Goal: Find contact information

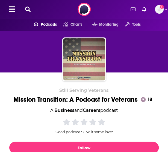
click at [26, 9] on icon at bounding box center [27, 9] width 5 height 5
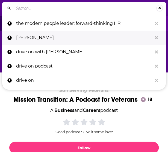
click at [47, 35] on p "[PERSON_NAME]" at bounding box center [84, 38] width 136 height 14
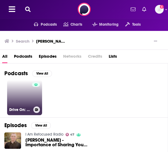
click at [32, 94] on div at bounding box center [36, 94] width 8 height 24
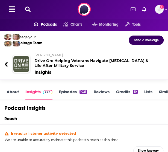
scroll to position [44, 0]
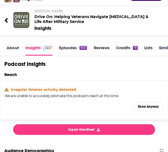
click at [17, 50] on link "About" at bounding box center [13, 50] width 12 height 10
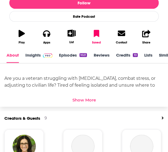
scroll to position [154, 0]
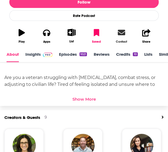
click at [125, 32] on icon at bounding box center [121, 32] width 7 height 5
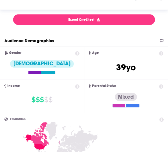
scroll to position [716, 0]
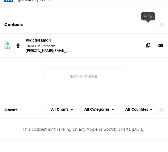
click at [147, 41] on span at bounding box center [148, 45] width 8 height 8
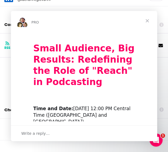
scroll to position [0, 0]
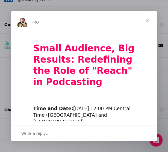
click at [148, 20] on span "Close" at bounding box center [147, 21] width 20 height 20
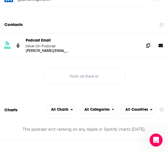
click at [132, 19] on div "Contacts" at bounding box center [85, 24] width 163 height 10
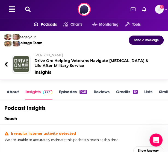
click at [27, 8] on icon at bounding box center [27, 9] width 5 height 5
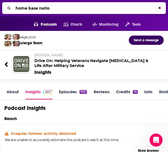
type input "home base nation"
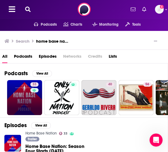
click at [28, 97] on link "33" at bounding box center [24, 97] width 35 height 35
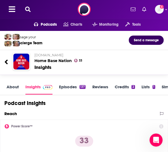
click at [15, 91] on link "About" at bounding box center [13, 89] width 12 height 10
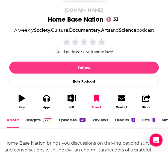
scroll to position [82, 0]
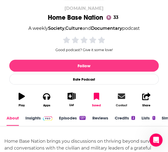
click at [118, 96] on link "Contact" at bounding box center [121, 100] width 25 height 22
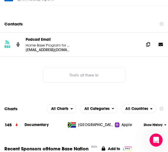
scroll to position [761, 0]
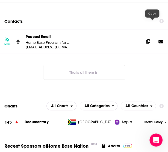
click at [150, 39] on icon at bounding box center [148, 41] width 4 height 4
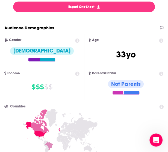
scroll to position [0, 0]
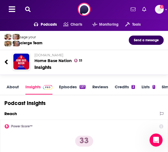
click at [31, 8] on button at bounding box center [27, 9] width 9 height 6
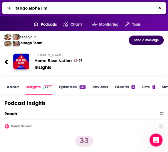
type input "tango alpha lima"
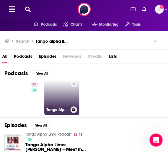
click at [54, 100] on link "5 Tango Alpha Lima Podcast" at bounding box center [61, 97] width 35 height 35
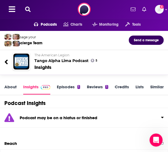
click at [13, 88] on link "About" at bounding box center [10, 89] width 12 height 10
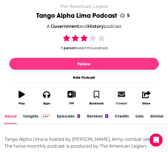
click at [125, 96] on icon at bounding box center [121, 93] width 7 height 5
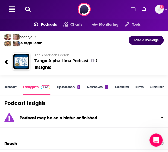
click at [29, 10] on icon at bounding box center [27, 9] width 5 height 5
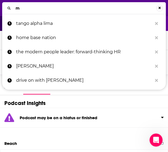
click at [29, 10] on input "m" at bounding box center [84, 8] width 143 height 9
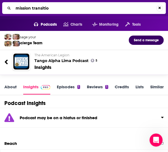
type input "mission transition"
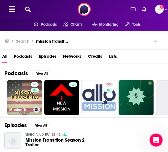
click at [25, 93] on link "18 Mission Transition: A Podcast for Veterans" at bounding box center [24, 97] width 35 height 35
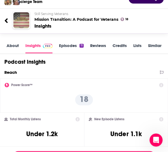
scroll to position [44, 0]
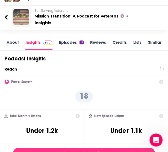
click at [16, 44] on link "About" at bounding box center [13, 45] width 12 height 10
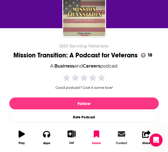
click at [118, 134] on icon at bounding box center [121, 133] width 7 height 5
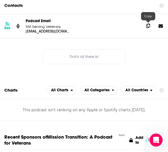
click at [145, 26] on span at bounding box center [148, 26] width 8 height 8
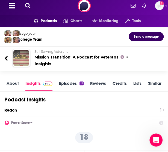
scroll to position [0, 0]
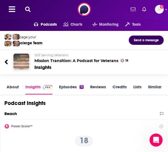
click at [25, 8] on icon at bounding box center [27, 9] width 5 height 5
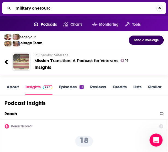
type input "military onesource"
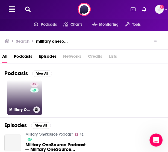
click at [35, 100] on div "42" at bounding box center [35, 94] width 10 height 24
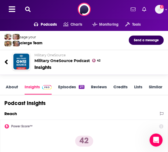
click at [14, 88] on link "About" at bounding box center [12, 89] width 12 height 10
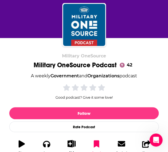
scroll to position [43, 0]
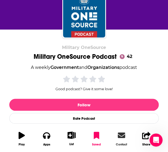
click at [118, 139] on icon at bounding box center [121, 134] width 7 height 7
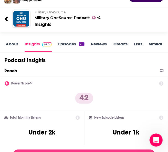
scroll to position [573, 0]
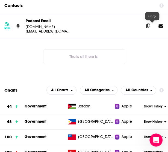
click at [149, 26] on span at bounding box center [148, 26] width 8 height 8
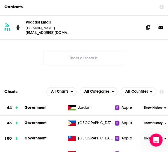
scroll to position [0, 0]
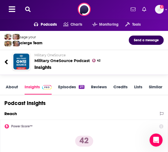
click at [32, 9] on button at bounding box center [27, 9] width 9 height 6
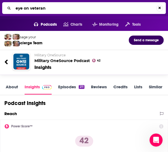
type input "eye on veterans"
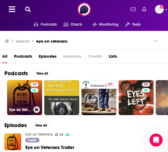
click at [23, 91] on link "24 Eye on Veterans" at bounding box center [24, 97] width 35 height 35
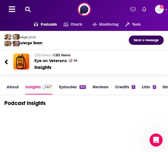
click at [14, 88] on link "About" at bounding box center [13, 89] width 12 height 10
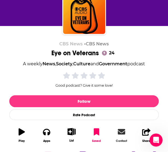
click at [120, 135] on icon at bounding box center [121, 131] width 7 height 7
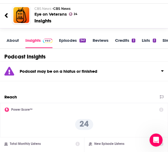
scroll to position [722, 0]
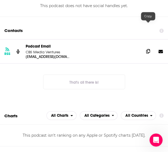
click at [145, 47] on span at bounding box center [148, 51] width 8 height 8
